Goal: Information Seeking & Learning: Understand process/instructions

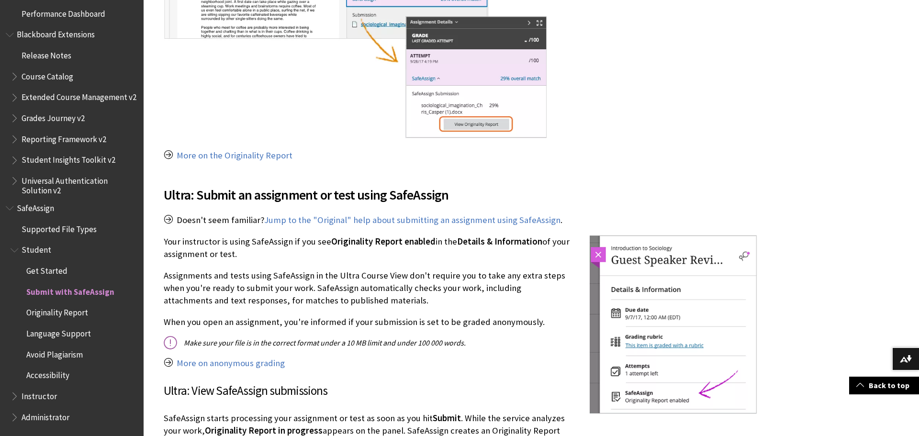
scroll to position [852, 0]
click at [89, 292] on span "Submit with SafeAssign" at bounding box center [70, 290] width 88 height 13
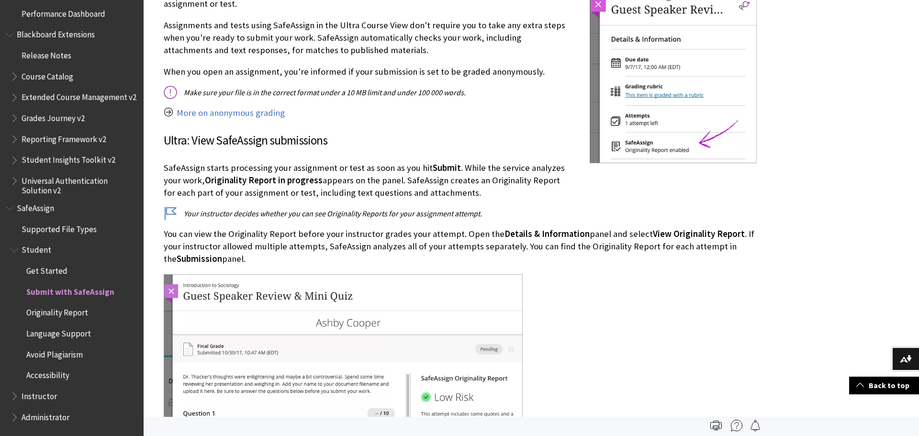
scroll to position [1099, 0]
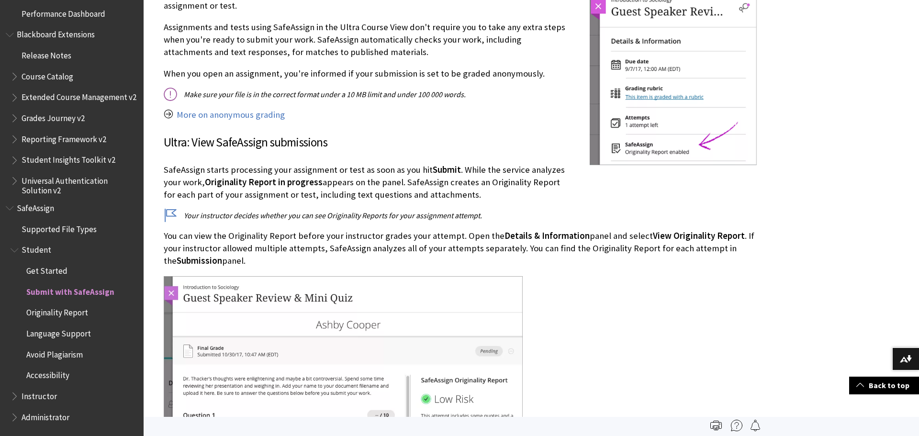
click at [60, 352] on span "Avoid Plagiarism" at bounding box center [54, 352] width 56 height 13
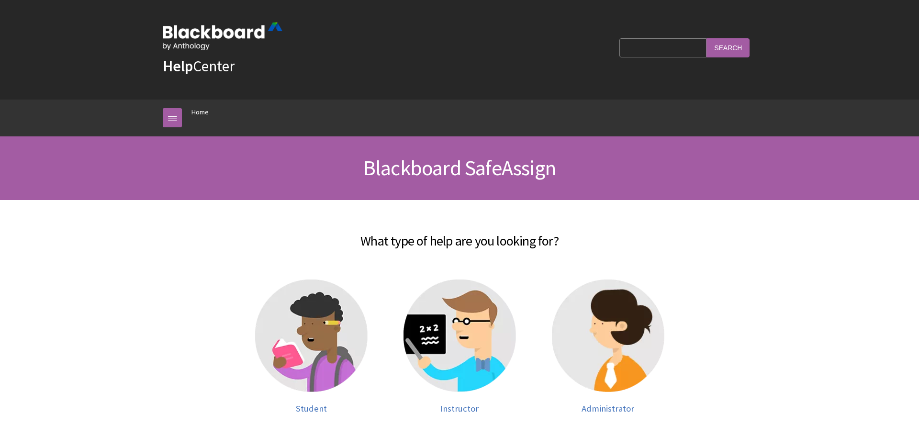
scroll to position [888, 0]
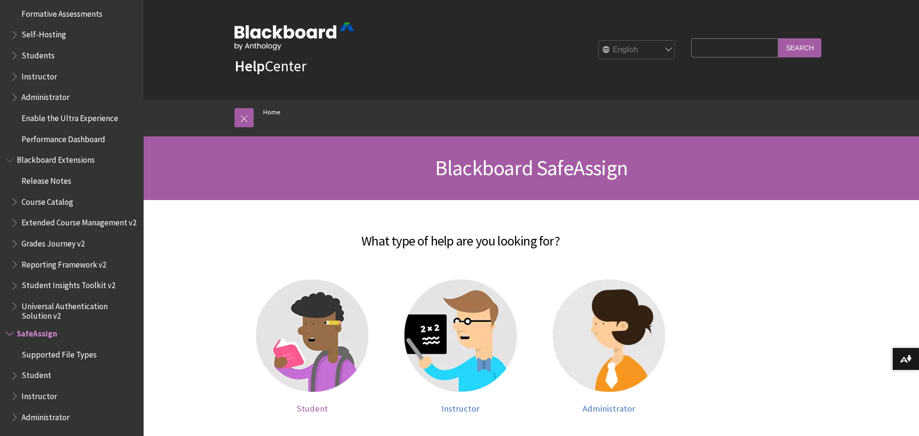
click at [319, 331] on img at bounding box center [312, 335] width 112 height 112
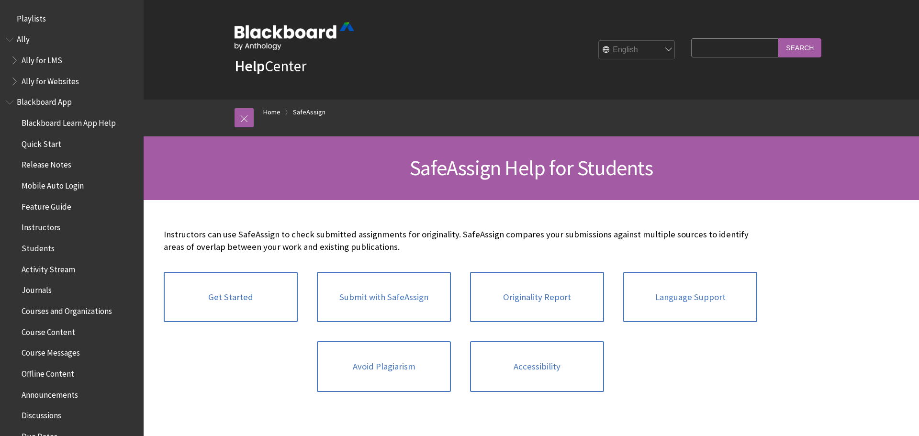
scroll to position [1014, 0]
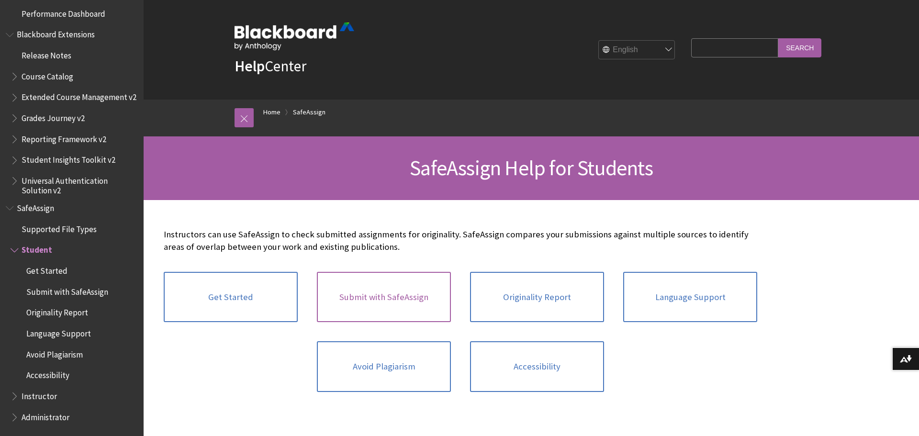
click at [395, 304] on link "Submit with SafeAssign" at bounding box center [384, 297] width 134 height 51
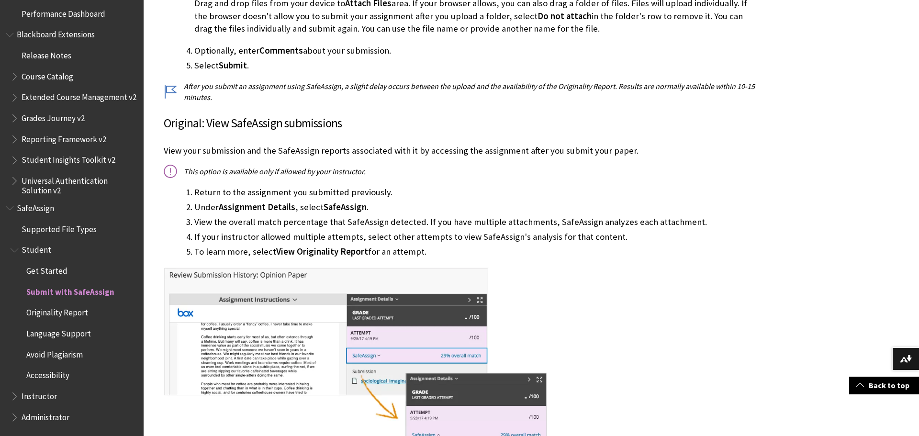
scroll to position [495, 0]
click at [53, 316] on span "Originality Report" at bounding box center [57, 311] width 62 height 13
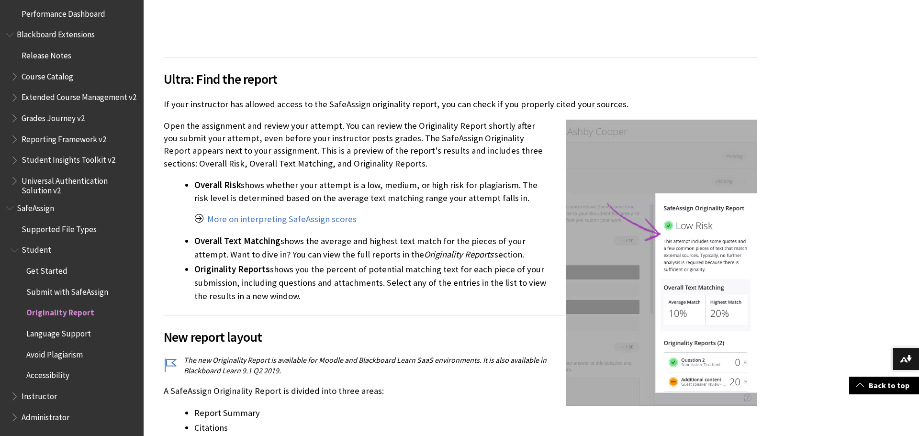
scroll to position [876, 0]
